Goal: Information Seeking & Learning: Find specific fact

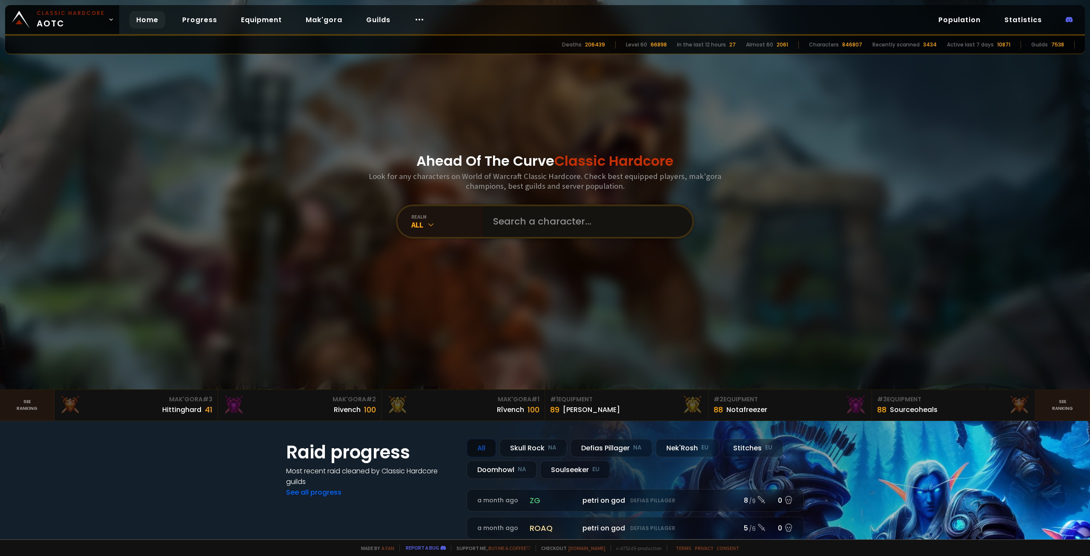
click at [559, 224] on input "text" at bounding box center [585, 221] width 194 height 31
click at [422, 223] on div "All" at bounding box center [447, 225] width 72 height 10
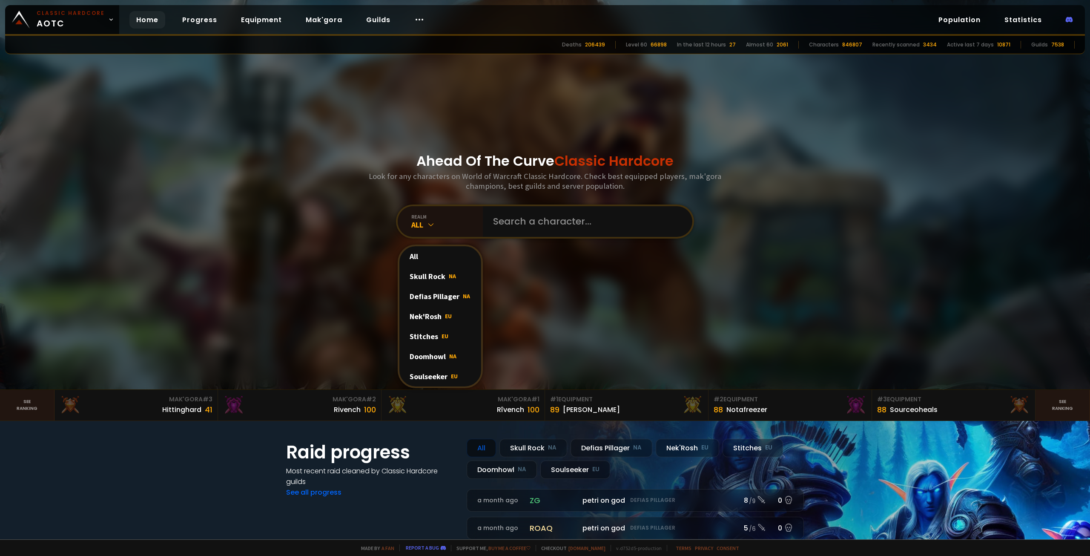
click at [430, 357] on div "Doomhowl NA" at bounding box center [440, 356] width 82 height 20
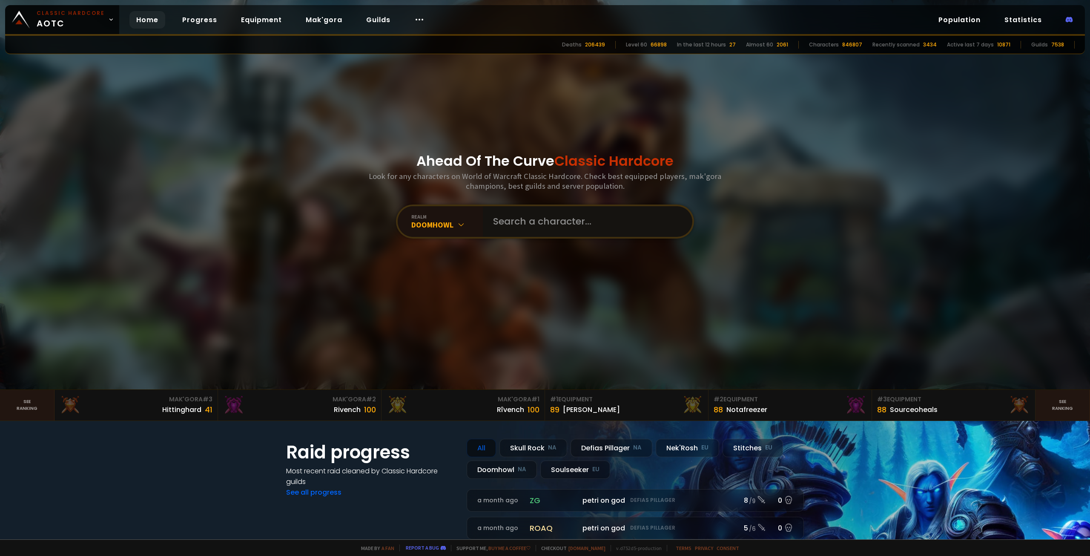
click at [548, 212] on input "text" at bounding box center [585, 221] width 194 height 31
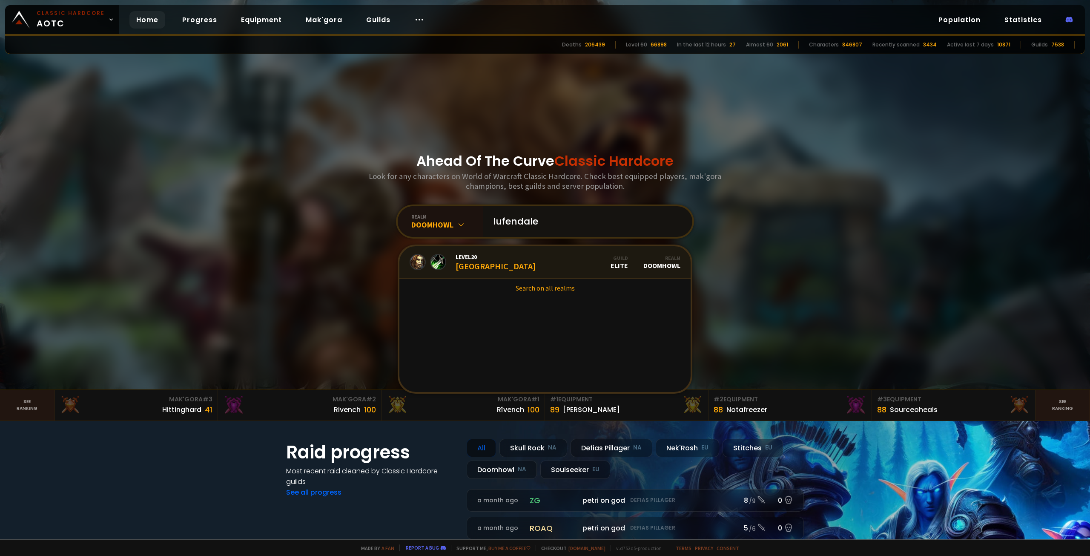
type input "lufendale"
click at [538, 266] on link "Level 20 Lufendale Guild Elite Realm Doomhowl" at bounding box center [544, 262] width 291 height 32
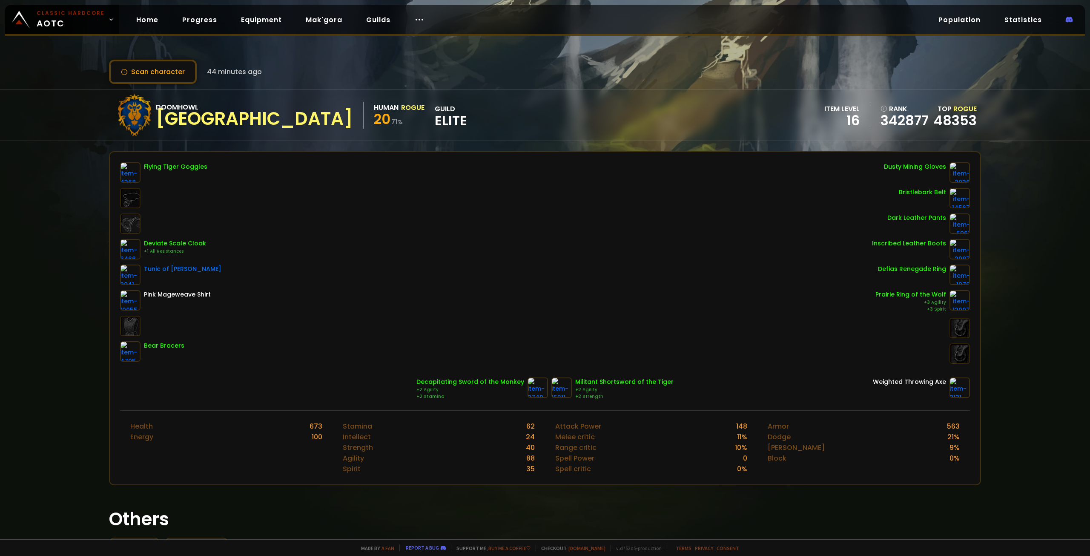
click at [435, 117] on span "Elite" at bounding box center [451, 120] width 32 height 13
click at [435, 120] on span "Elite" at bounding box center [451, 120] width 32 height 13
